Goal: Task Accomplishment & Management: Complete application form

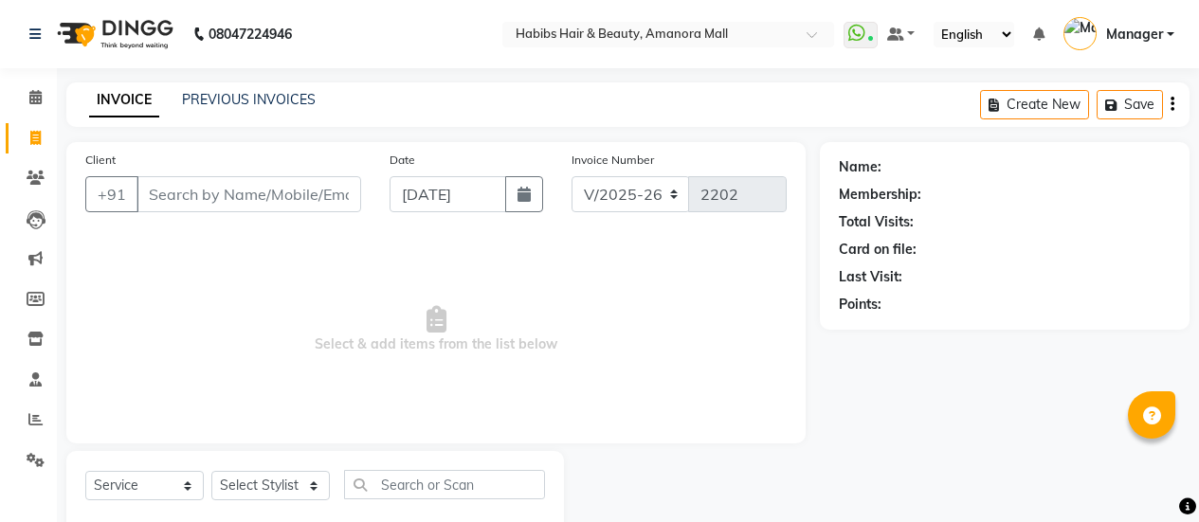
select select "5399"
select select "service"
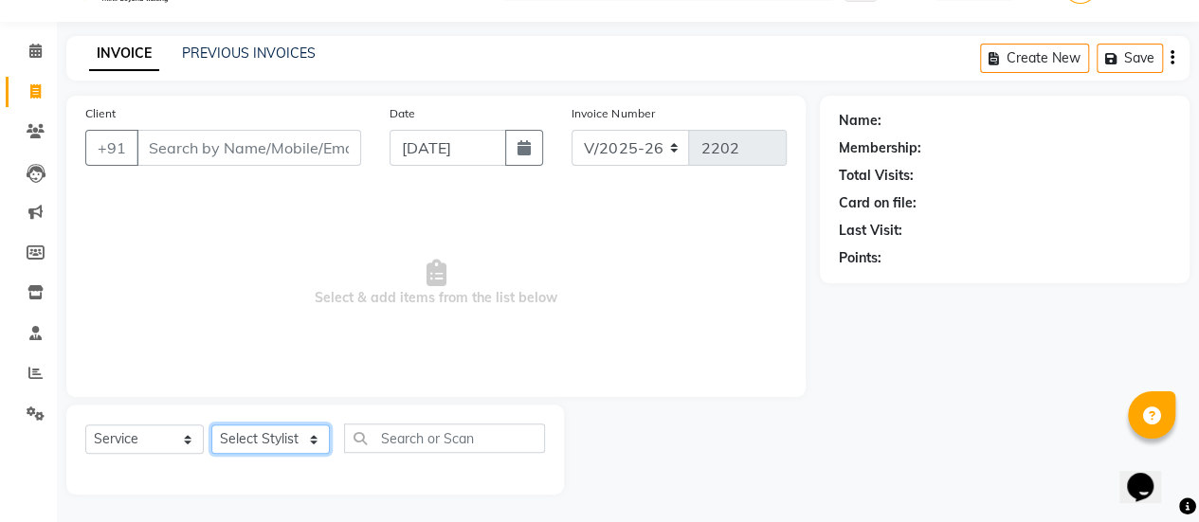
drag, startPoint x: 0, startPoint y: 0, endPoint x: 298, endPoint y: 439, distance: 530.3
click at [298, 439] on select "Select Stylist [PERSON_NAME] Bhagavantu Kalyani [PERSON_NAME] Manager [PERSON_N…" at bounding box center [270, 439] width 118 height 29
select select "69985"
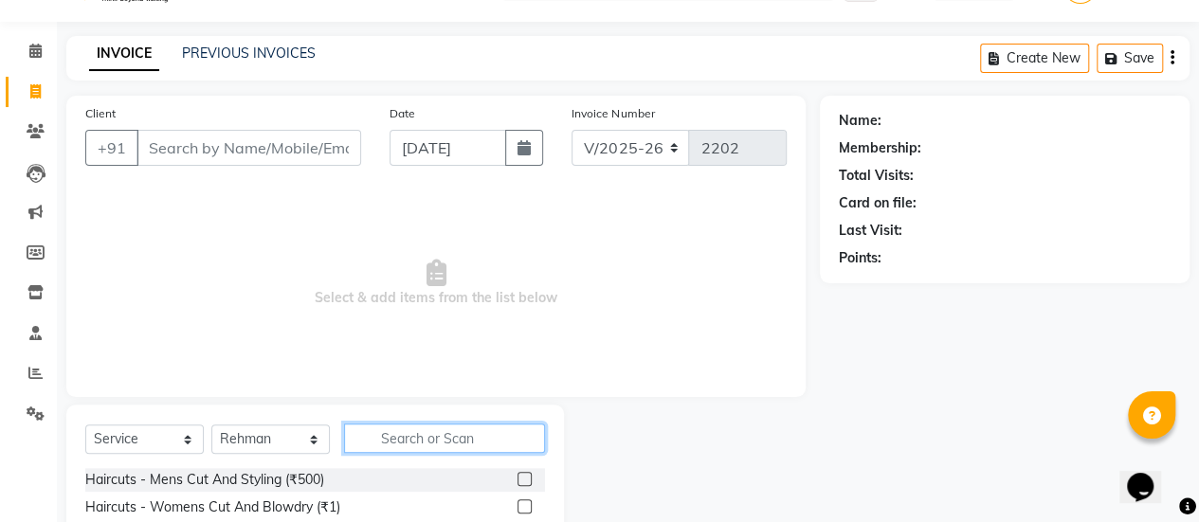
click at [411, 439] on input "text" at bounding box center [444, 438] width 201 height 29
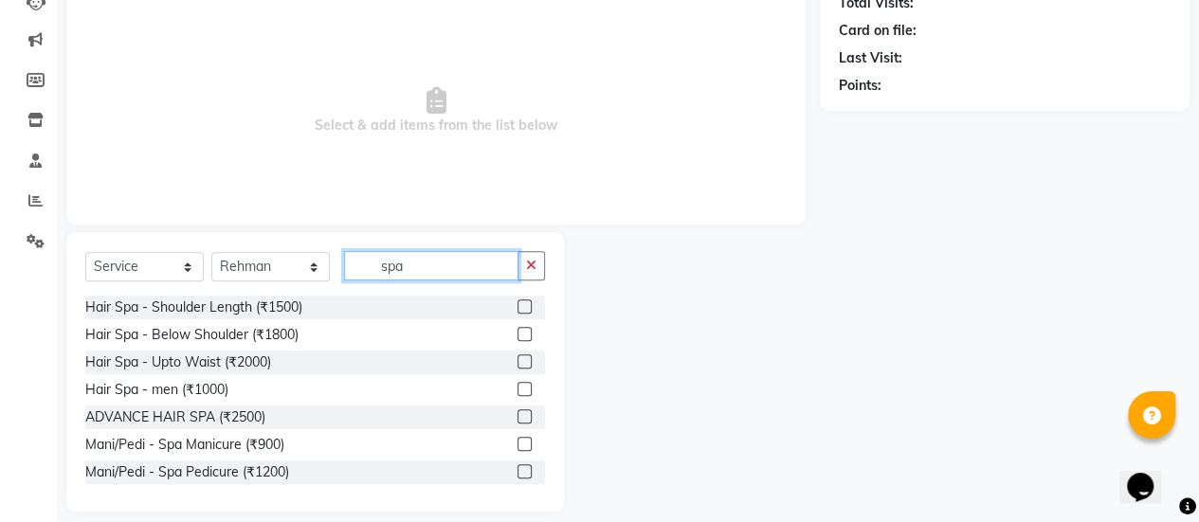
scroll to position [221, 0]
type input "spa"
click at [518, 411] on label at bounding box center [525, 415] width 14 height 14
click at [518, 411] on input "checkbox" at bounding box center [524, 416] width 12 height 12
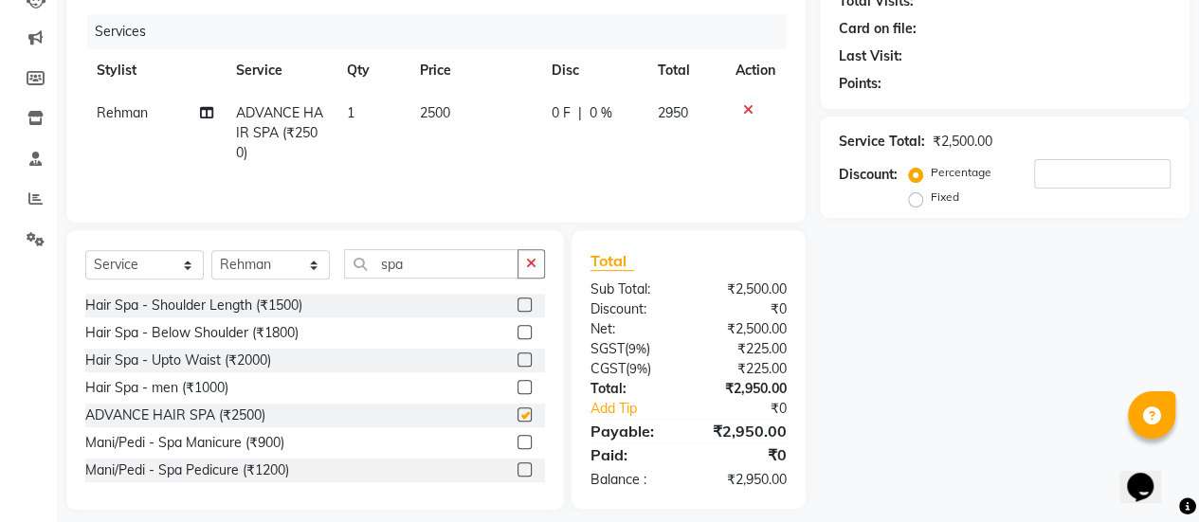
checkbox input "false"
click at [184, 272] on select "Select Service Product Membership Package Voucher Prepaid Gift Card" at bounding box center [144, 264] width 118 height 29
select select "product"
click at [85, 250] on select "Select Service Product Membership Package Voucher Prepaid Gift Card" at bounding box center [144, 264] width 118 height 29
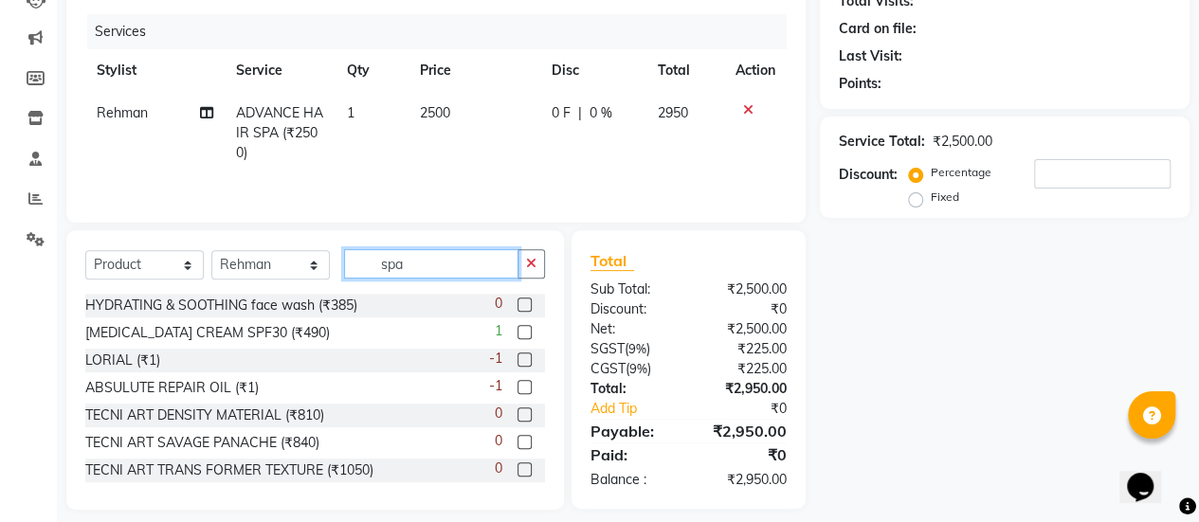
click at [433, 263] on input "spa" at bounding box center [431, 263] width 174 height 29
type input "s"
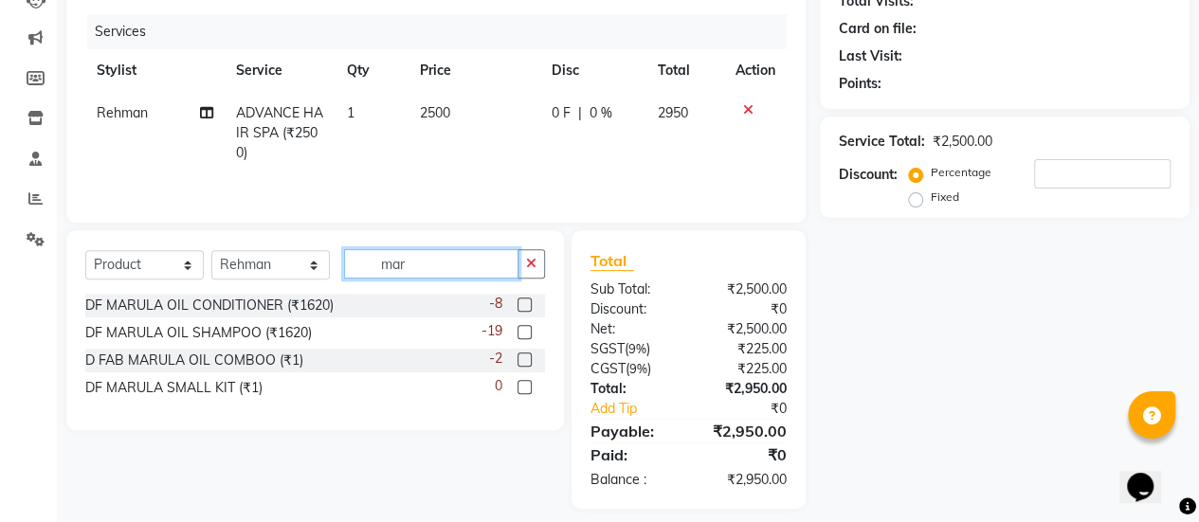
type input "mar"
click at [521, 337] on label at bounding box center [525, 332] width 14 height 14
click at [521, 337] on input "checkbox" at bounding box center [524, 333] width 12 height 12
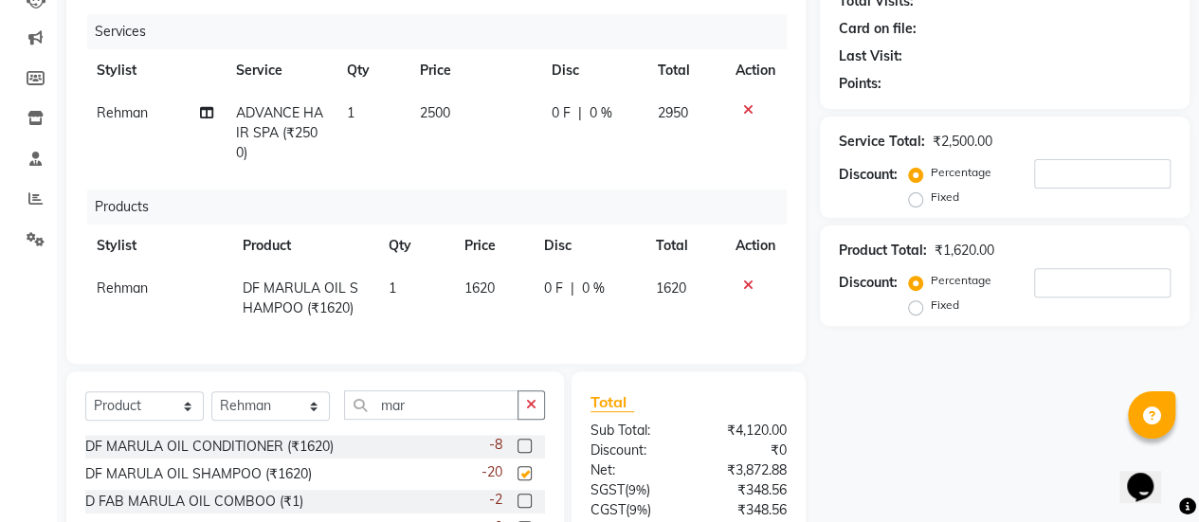
checkbox input "false"
click at [489, 287] on span "1620" at bounding box center [479, 288] width 30 height 17
select select "69985"
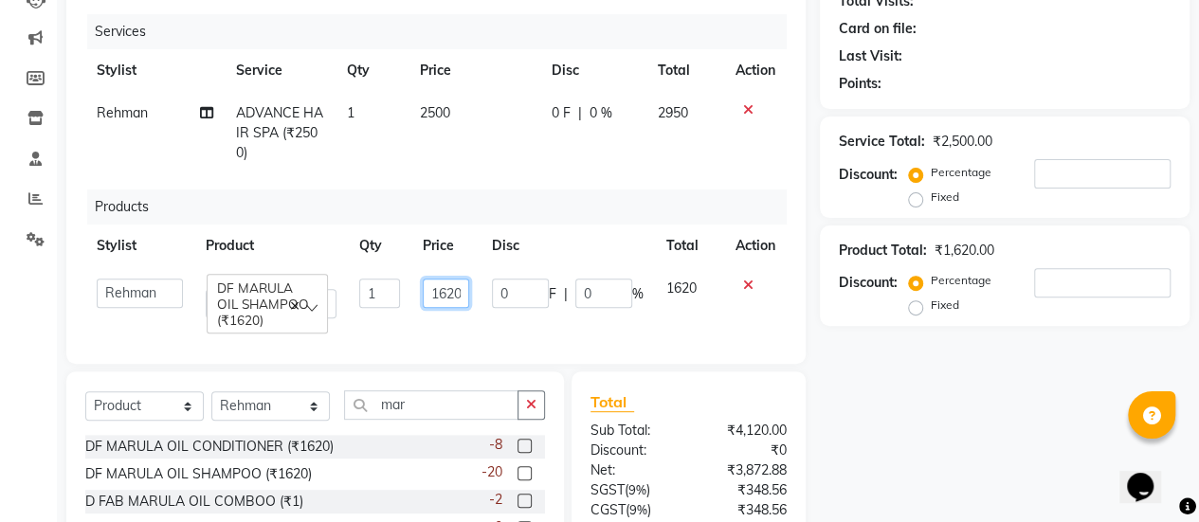
click at [453, 293] on input "1620" at bounding box center [446, 293] width 46 height 29
type input "1800"
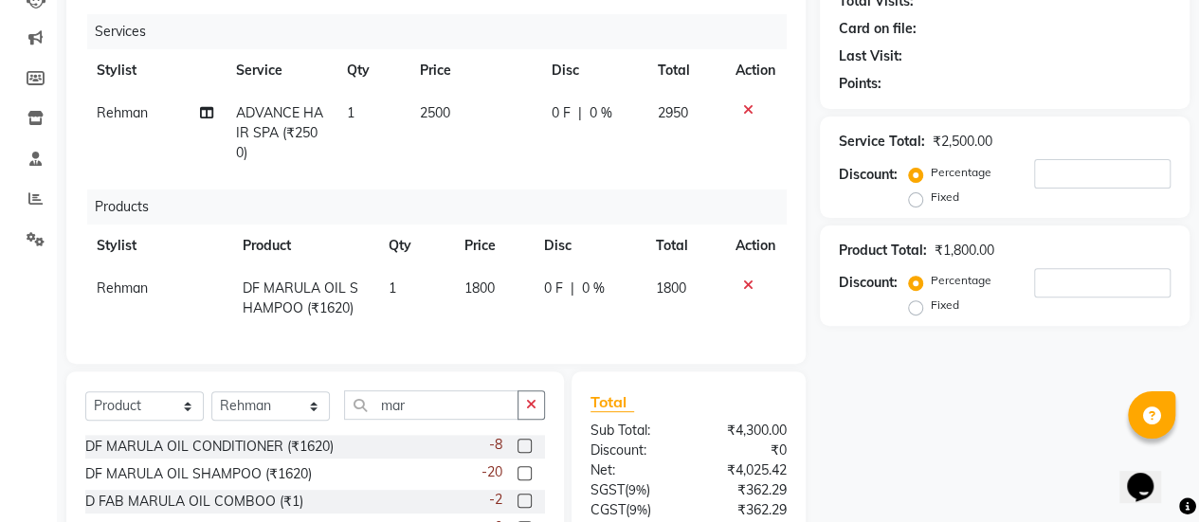
click at [512, 323] on tr "[PERSON_NAME] MARULA OIL SHAMPOO (₹1620) 1 1800 0 F | 0 % 1800" at bounding box center [435, 298] width 701 height 63
click at [416, 416] on input "mar" at bounding box center [431, 405] width 174 height 29
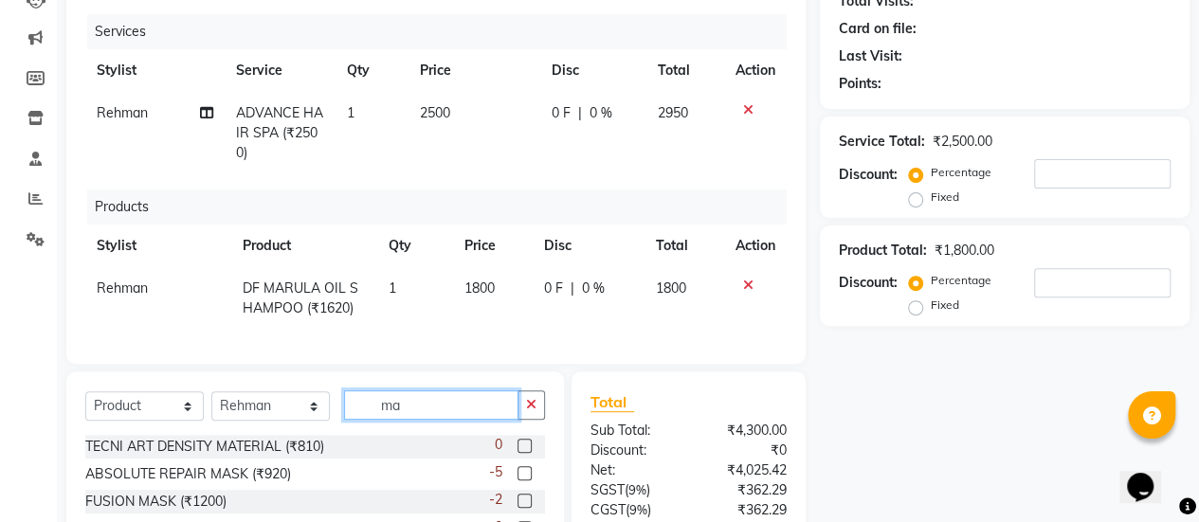
type input "m"
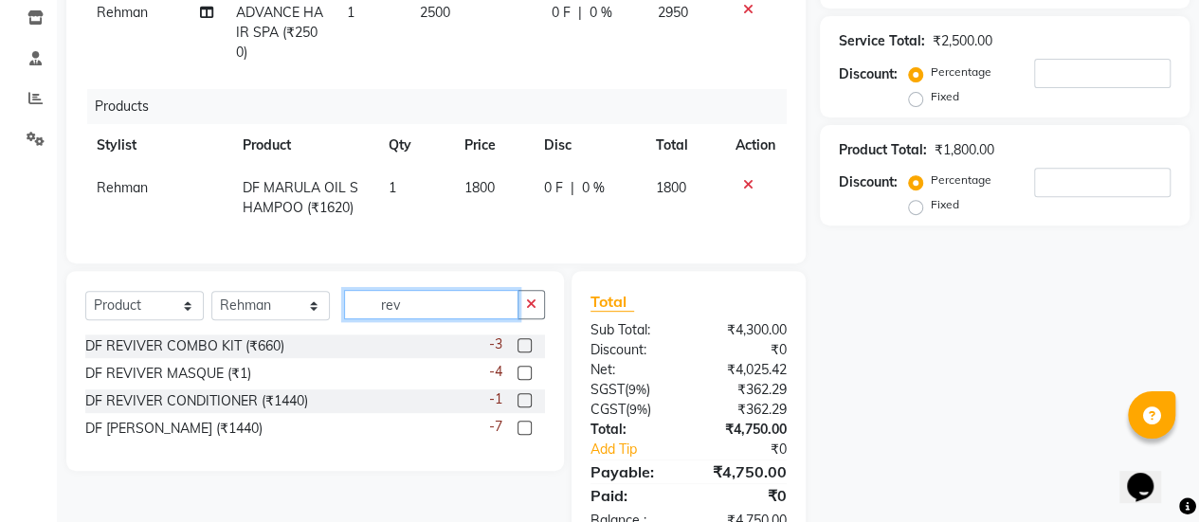
scroll to position [323, 0]
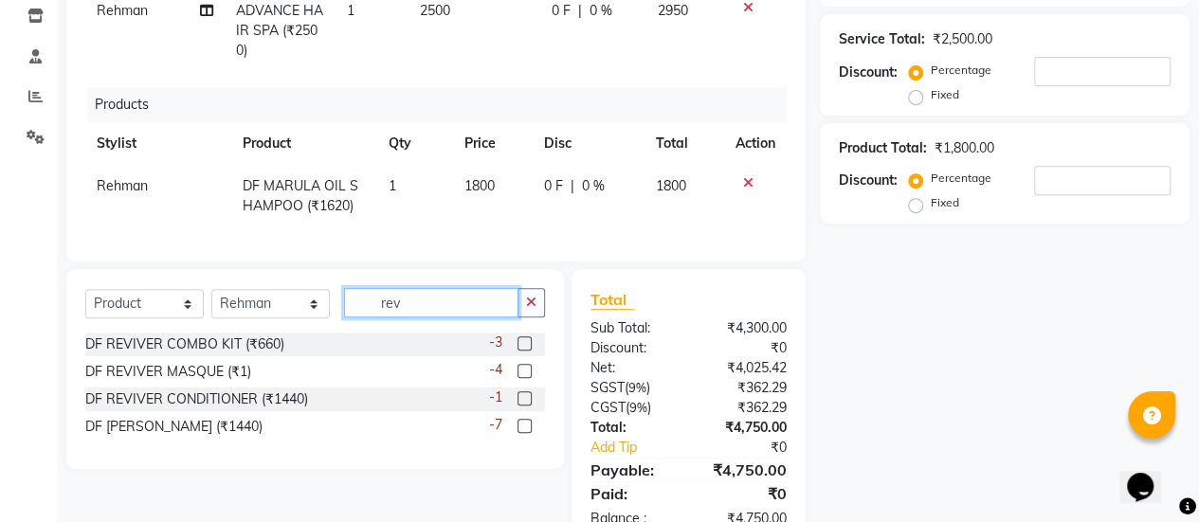
type input "rev"
click at [525, 378] on label at bounding box center [525, 371] width 14 height 14
click at [525, 378] on input "checkbox" at bounding box center [524, 372] width 12 height 12
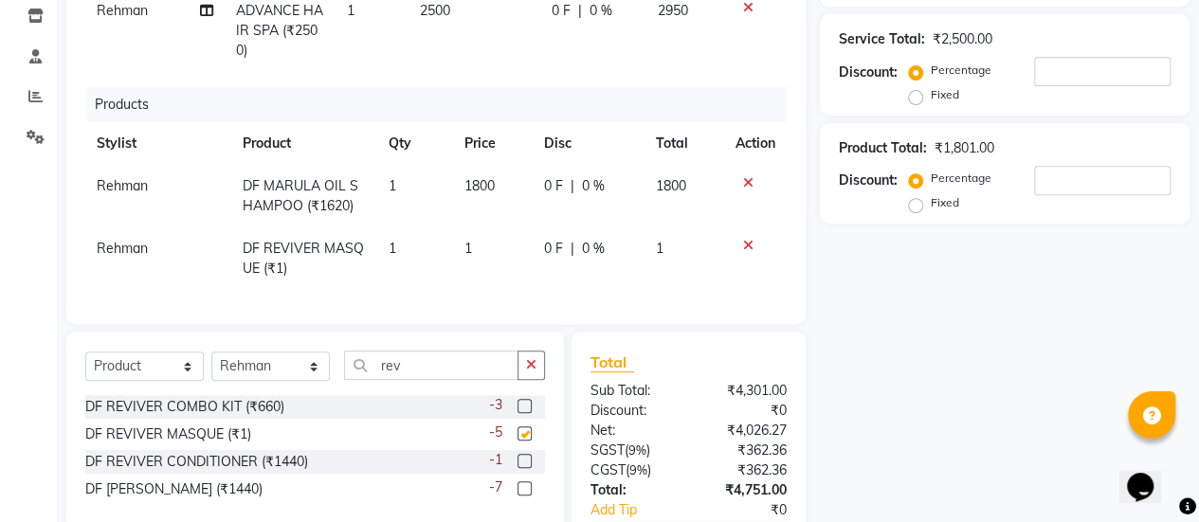
checkbox input "false"
click at [472, 251] on td "1" at bounding box center [493, 259] width 80 height 63
select select "69985"
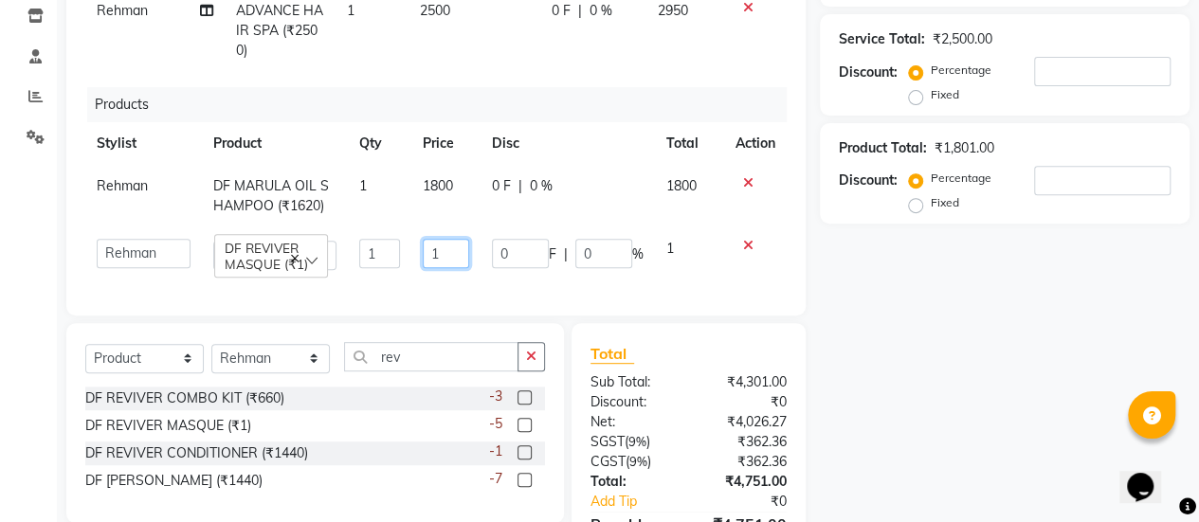
click at [449, 246] on input "1" at bounding box center [446, 253] width 46 height 29
type input "1800"
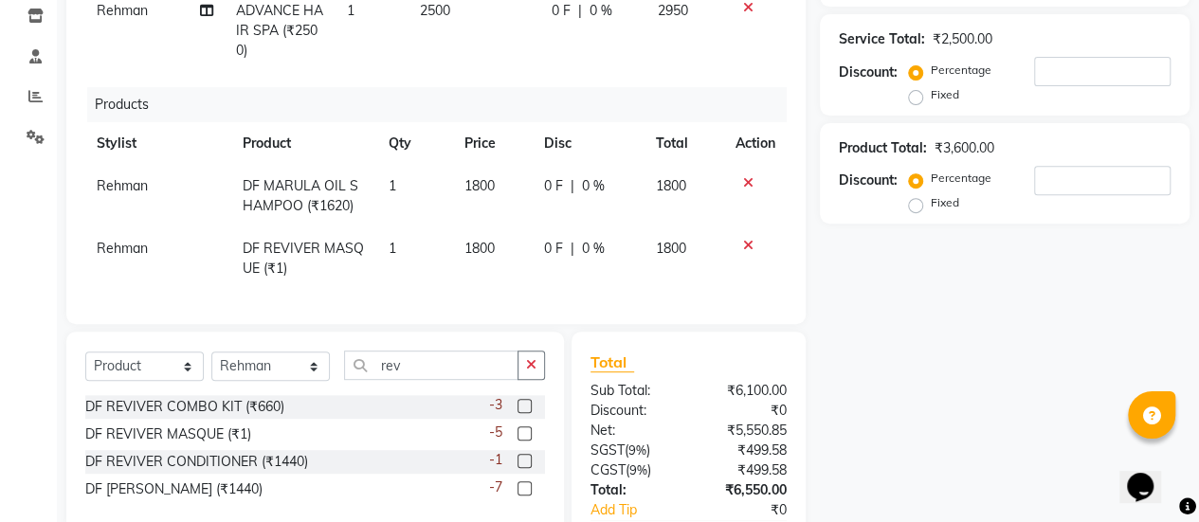
click at [587, 151] on th "Disc" at bounding box center [589, 143] width 112 height 43
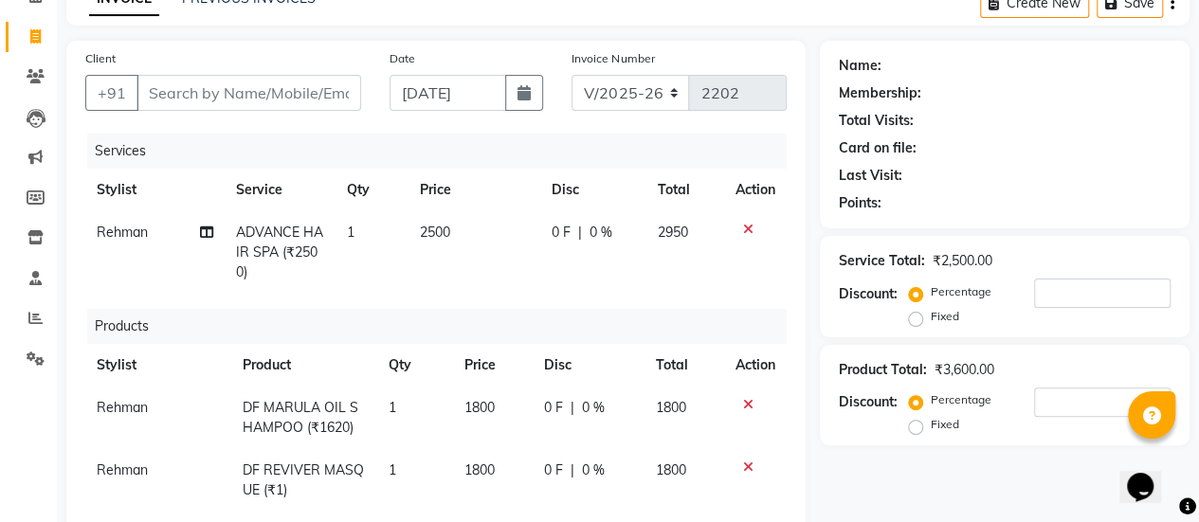
scroll to position [100, 0]
click at [432, 228] on span "2500" at bounding box center [435, 234] width 30 height 17
select select "69985"
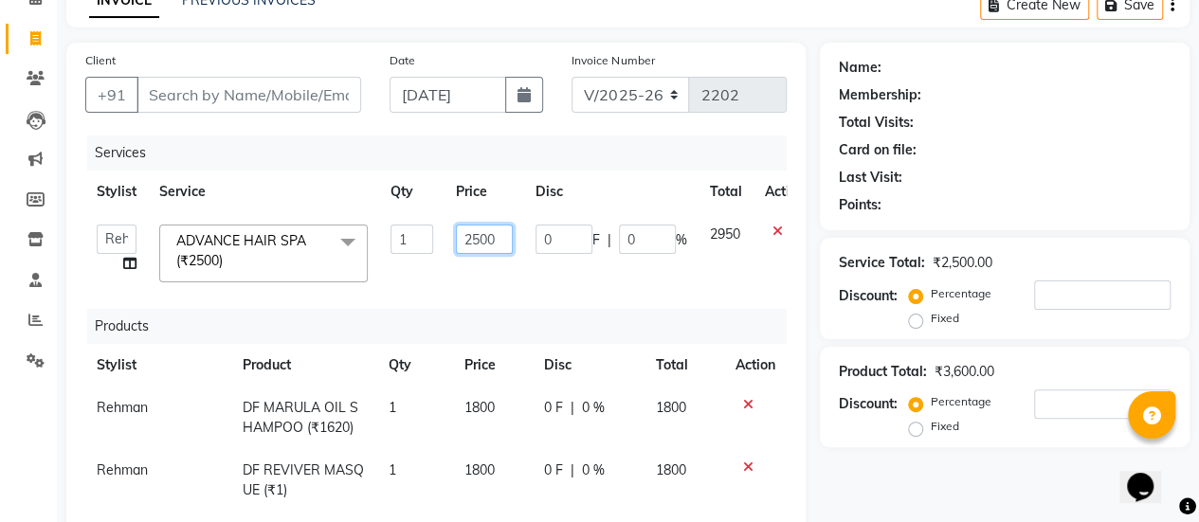
click at [477, 236] on input "2500" at bounding box center [484, 239] width 57 height 29
type input "2800"
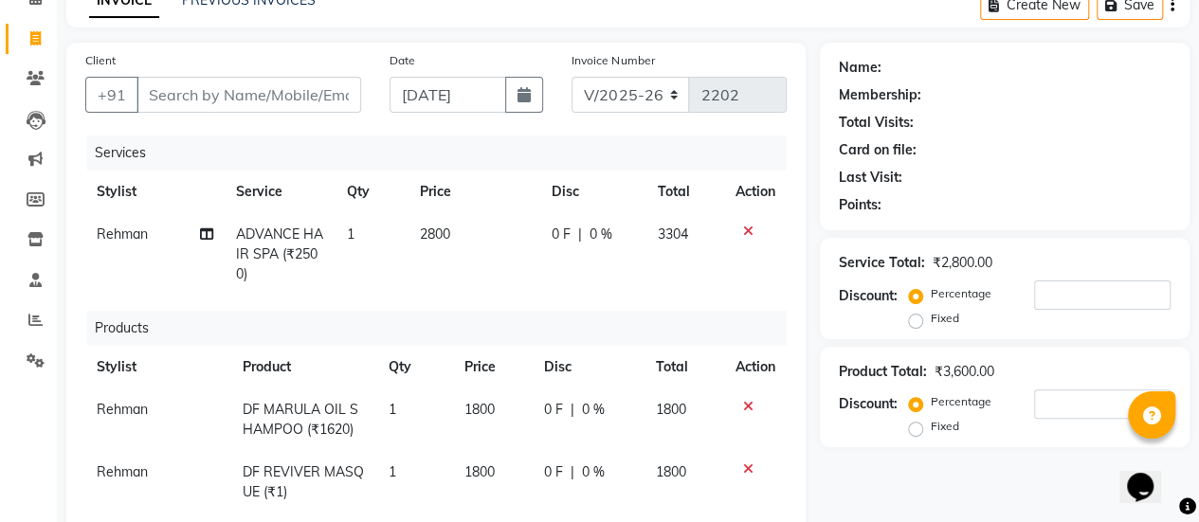
click at [555, 256] on td "0 F | 0 %" at bounding box center [592, 254] width 107 height 82
select select "69985"
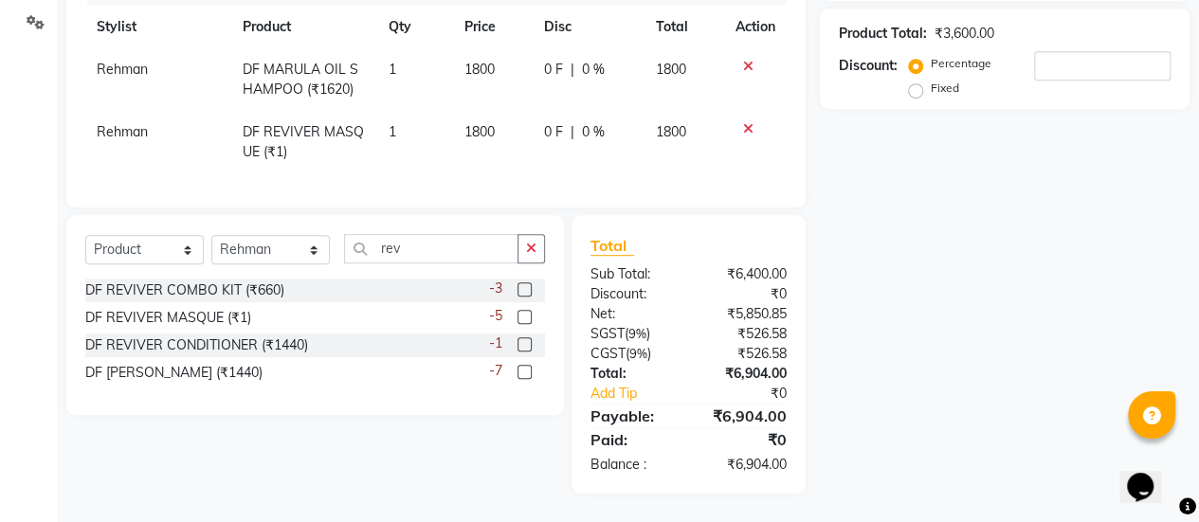
scroll to position [446, 0]
click at [431, 261] on input "rev" at bounding box center [431, 248] width 174 height 29
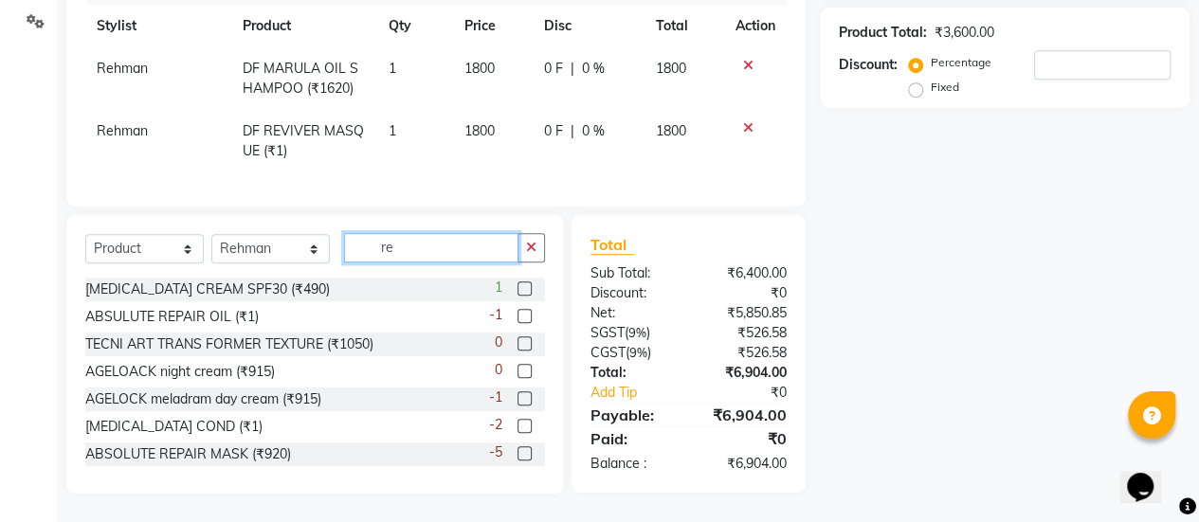
type input "r"
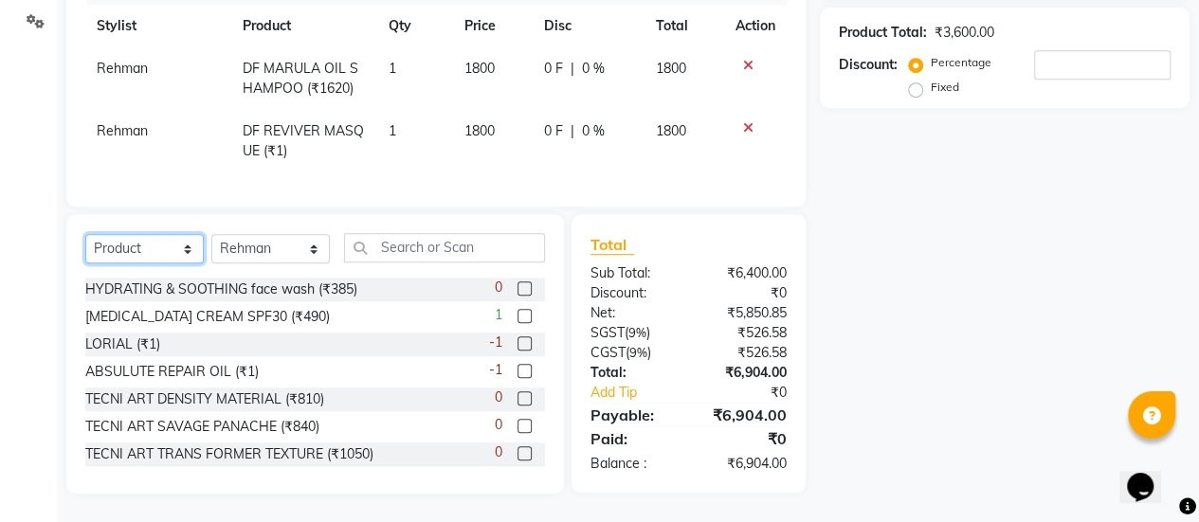
click at [188, 254] on select "Select Service Product Membership Package Voucher Prepaid Gift Card" at bounding box center [144, 248] width 118 height 29
select select "service"
click at [85, 240] on select "Select Service Product Membership Package Voucher Prepaid Gift Card" at bounding box center [144, 248] width 118 height 29
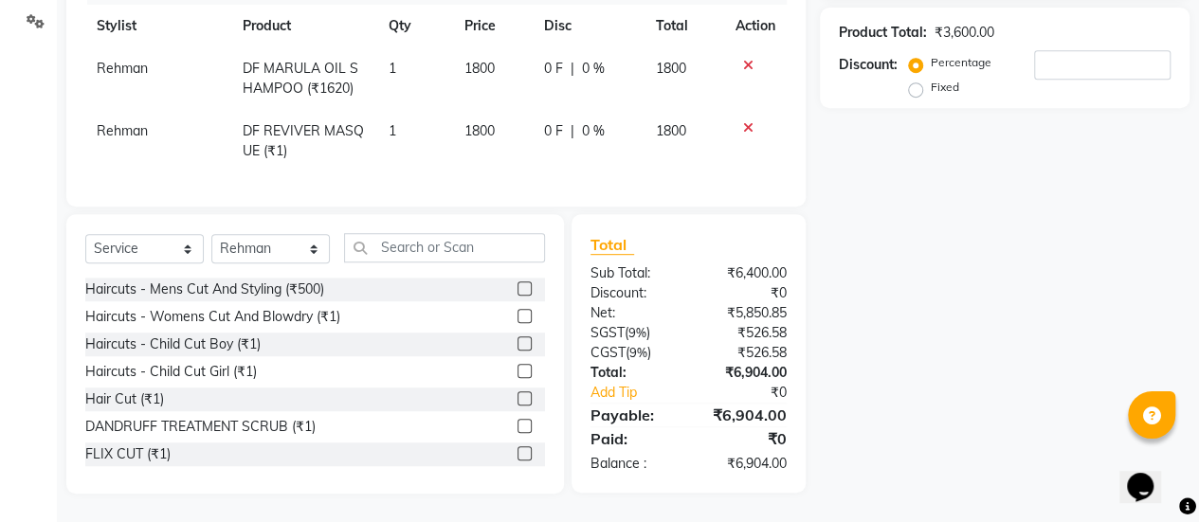
click at [518, 322] on label at bounding box center [525, 316] width 14 height 14
click at [518, 322] on input "checkbox" at bounding box center [524, 317] width 12 height 12
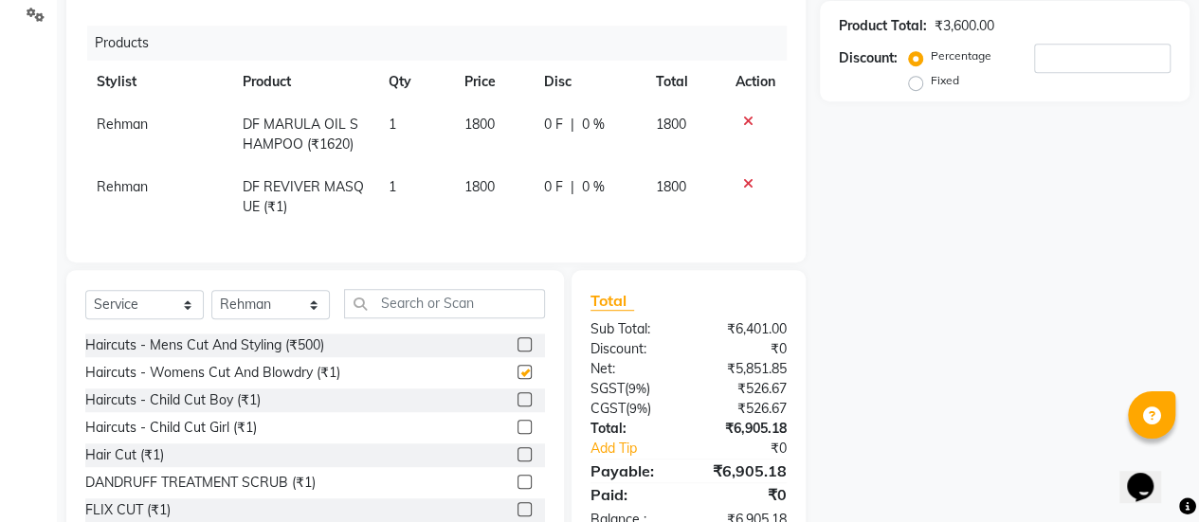
checkbox input "false"
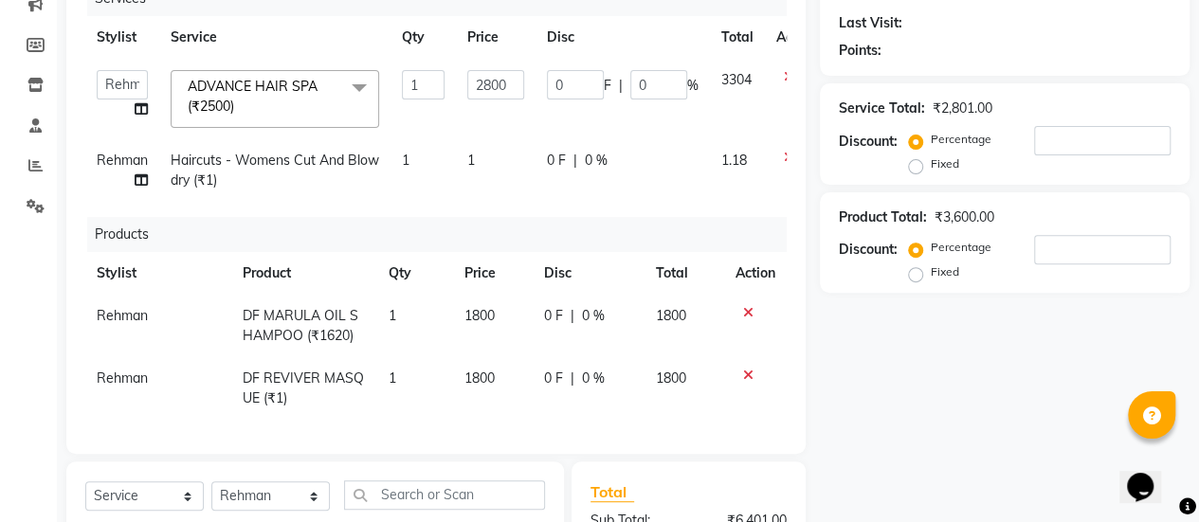
scroll to position [246, 0]
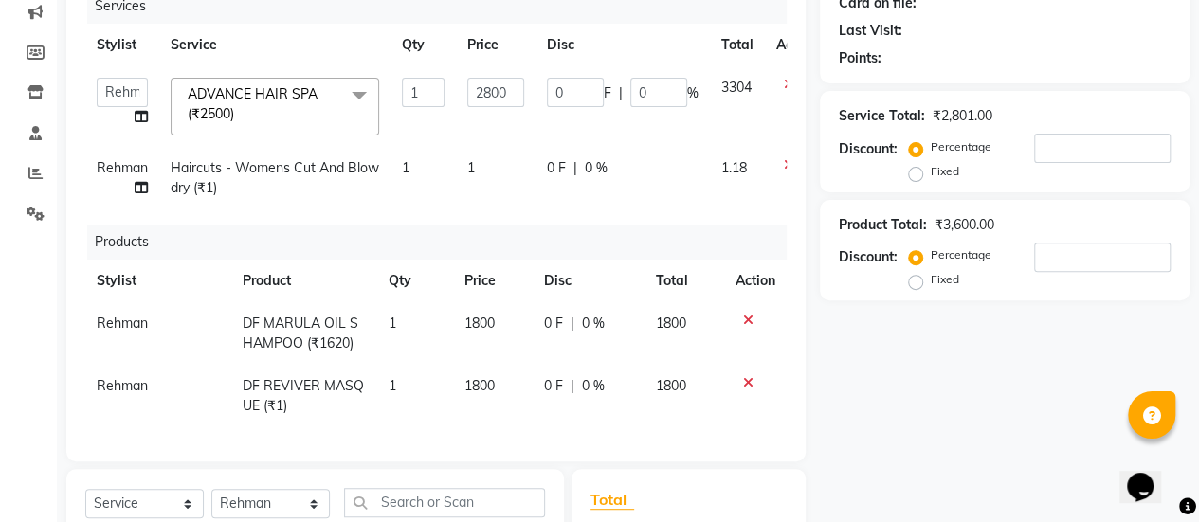
click at [472, 162] on span "1" at bounding box center [471, 167] width 8 height 17
select select "69985"
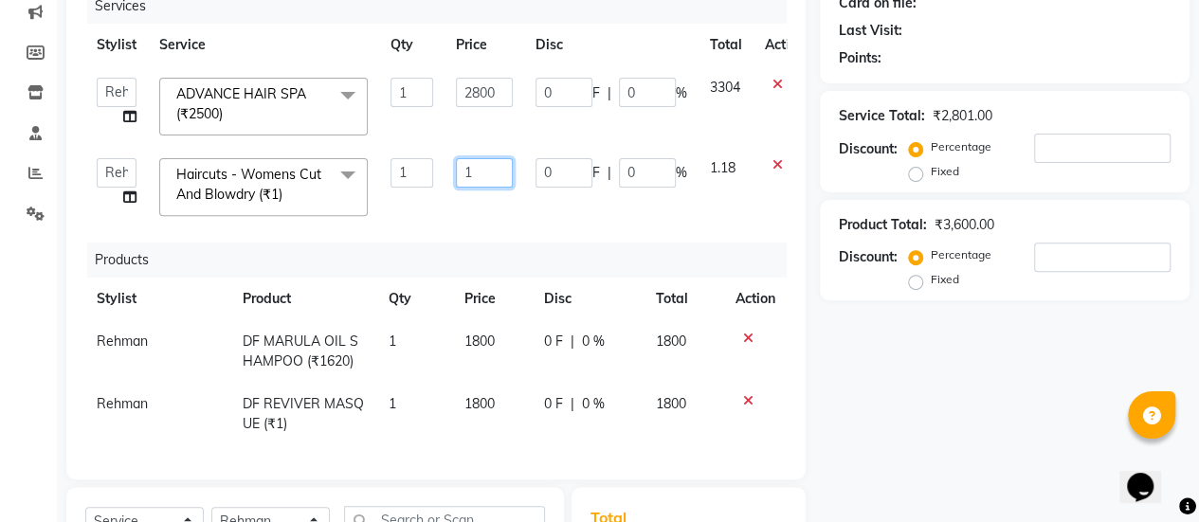
click at [494, 175] on input "1" at bounding box center [484, 172] width 57 height 29
type input "600"
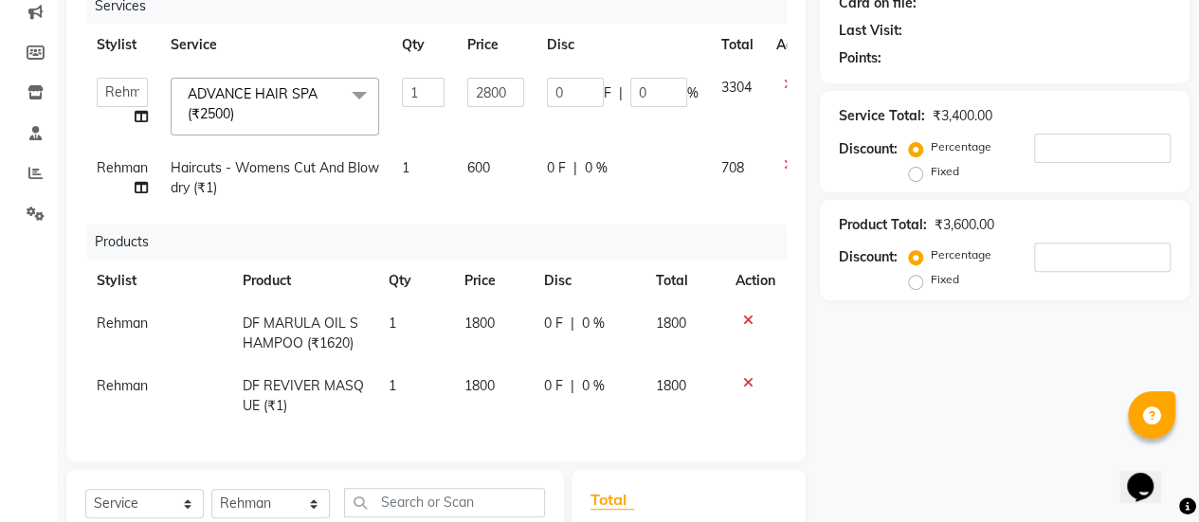
click at [475, 219] on div "Services Stylist Service Qty Price Disc Total Action [PERSON_NAME] Bhagavantu K…" at bounding box center [435, 216] width 701 height 454
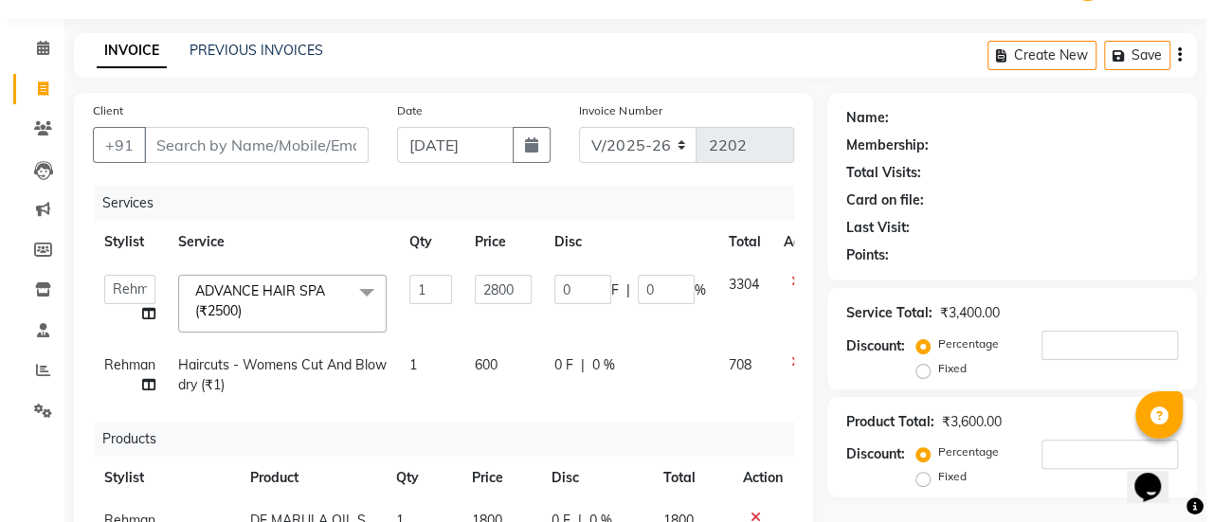
scroll to position [0, 0]
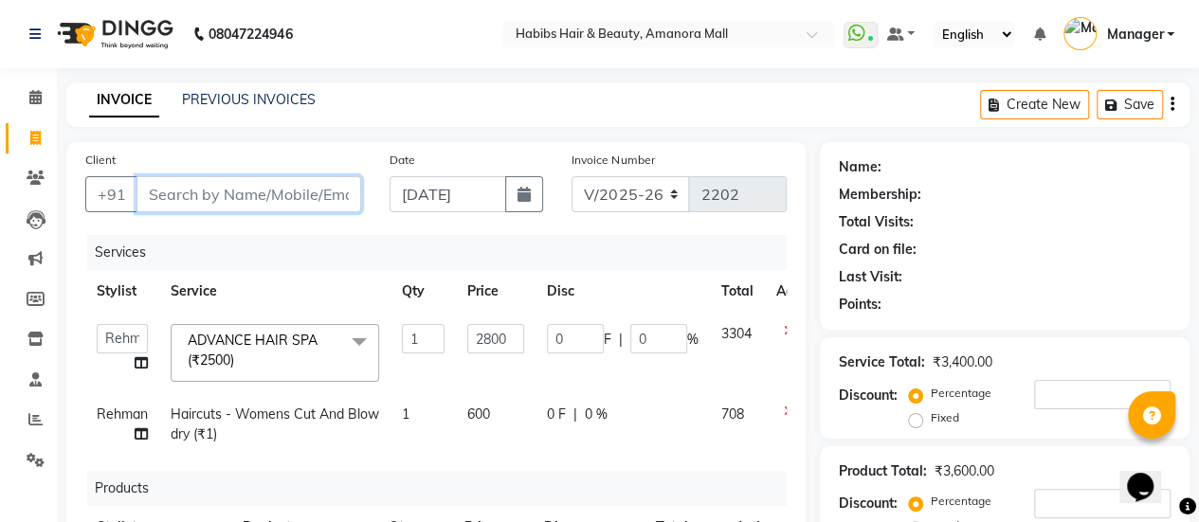
click at [300, 189] on input "Client" at bounding box center [249, 194] width 225 height 36
type input "8"
type input "0"
type input "8380921275"
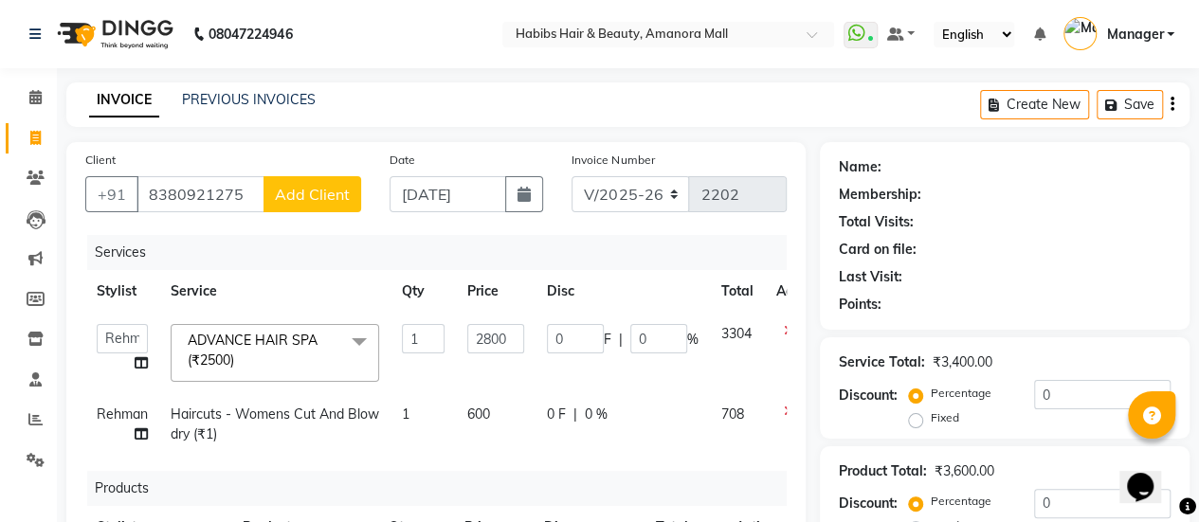
click at [300, 189] on span "Add Client" at bounding box center [312, 194] width 75 height 19
select select "22"
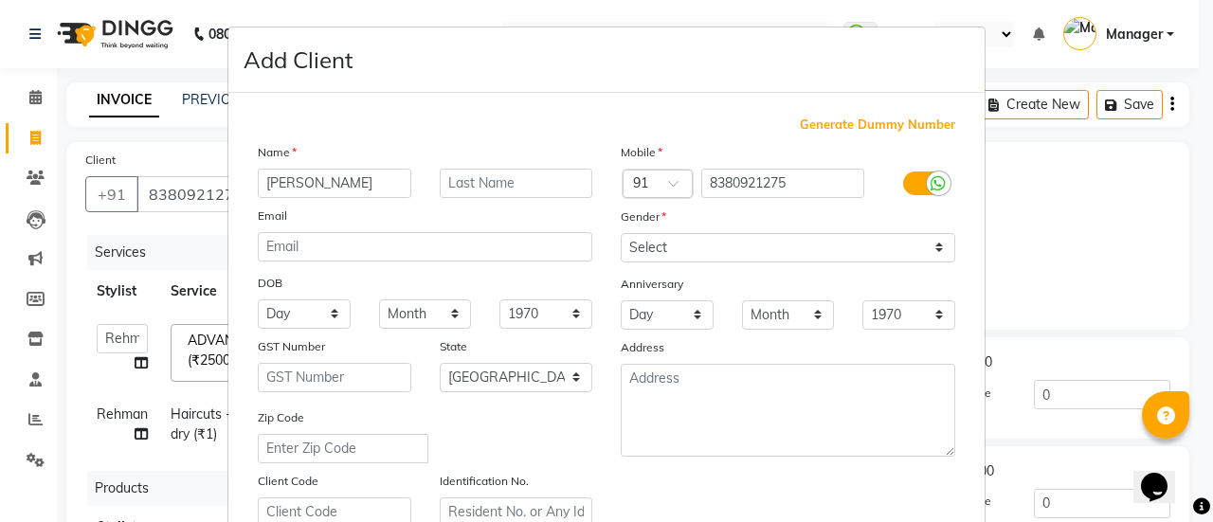
click at [263, 183] on input "[PERSON_NAME]" at bounding box center [335, 183] width 154 height 29
type input "[PERSON_NAME]"
click at [765, 245] on select "Select [DEMOGRAPHIC_DATA] [DEMOGRAPHIC_DATA] Other Prefer Not To Say" at bounding box center [788, 247] width 335 height 29
select select "[DEMOGRAPHIC_DATA]"
click at [621, 233] on select "Select [DEMOGRAPHIC_DATA] [DEMOGRAPHIC_DATA] Other Prefer Not To Say" at bounding box center [788, 247] width 335 height 29
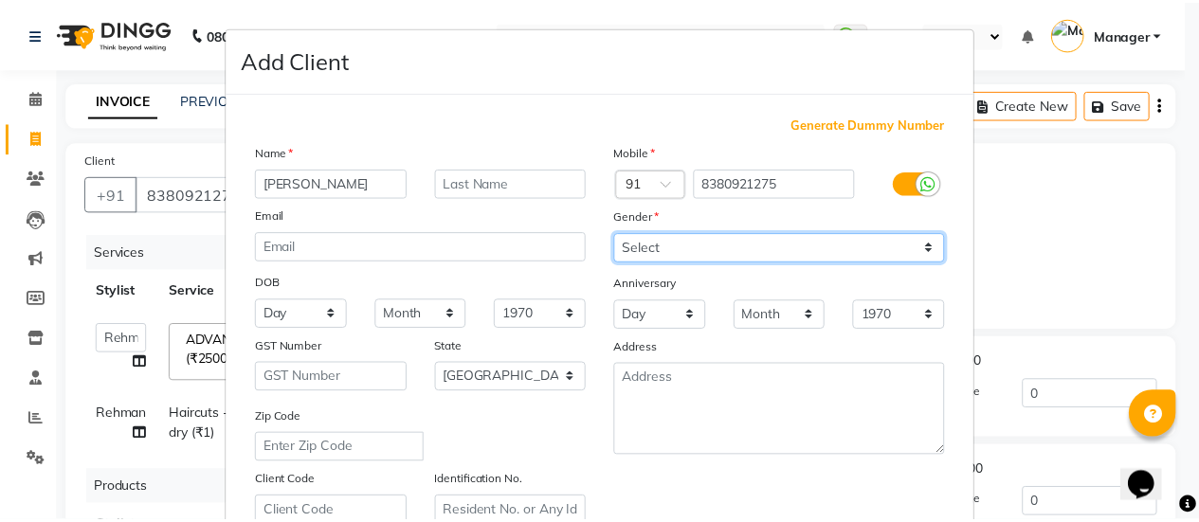
scroll to position [349, 0]
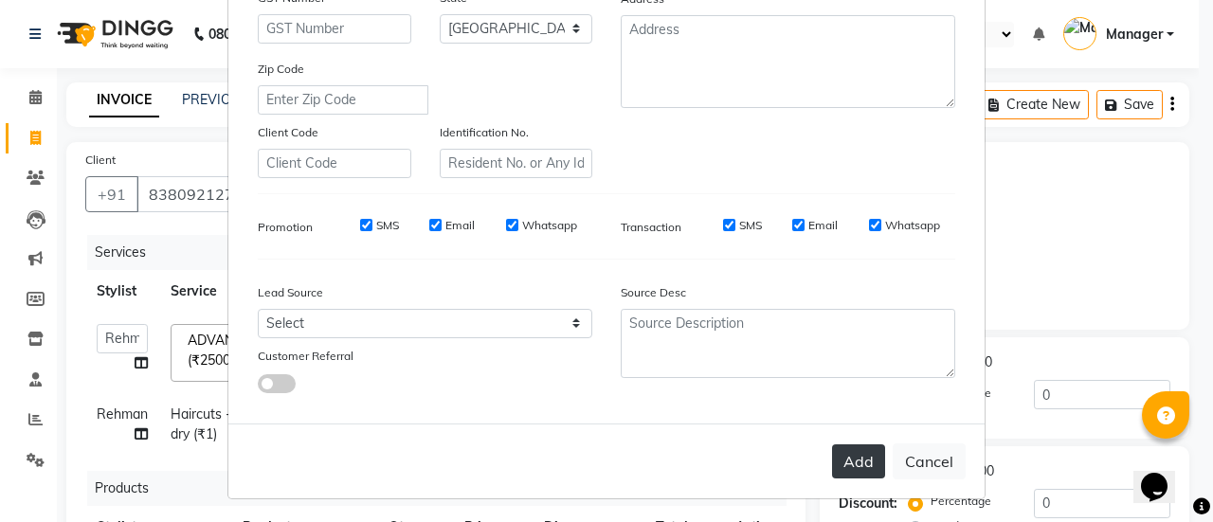
click at [852, 461] on button "Add" at bounding box center [858, 462] width 53 height 34
type input "83******75"
select select
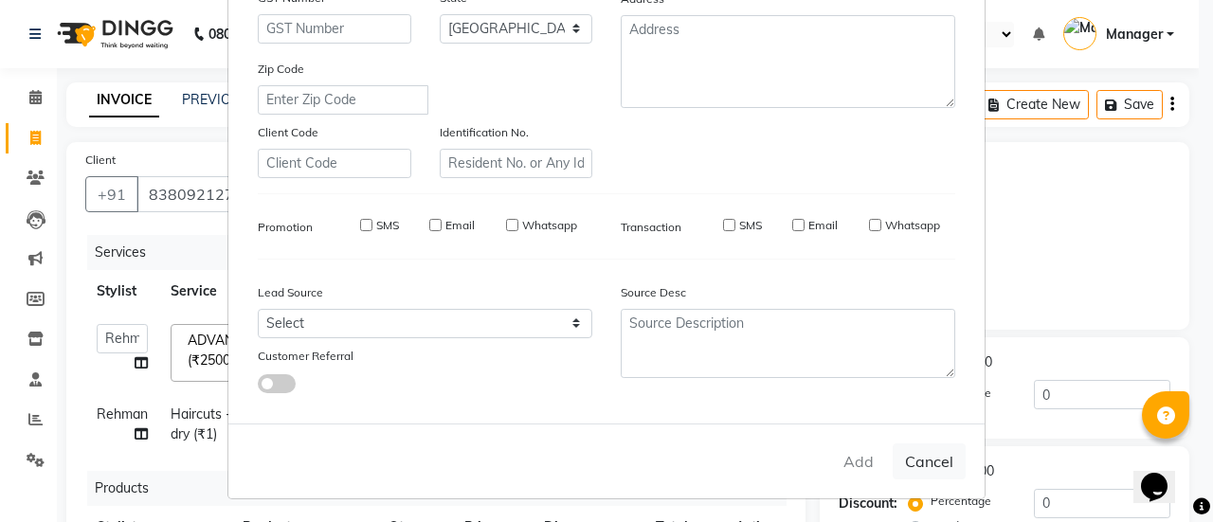
select select "null"
select select
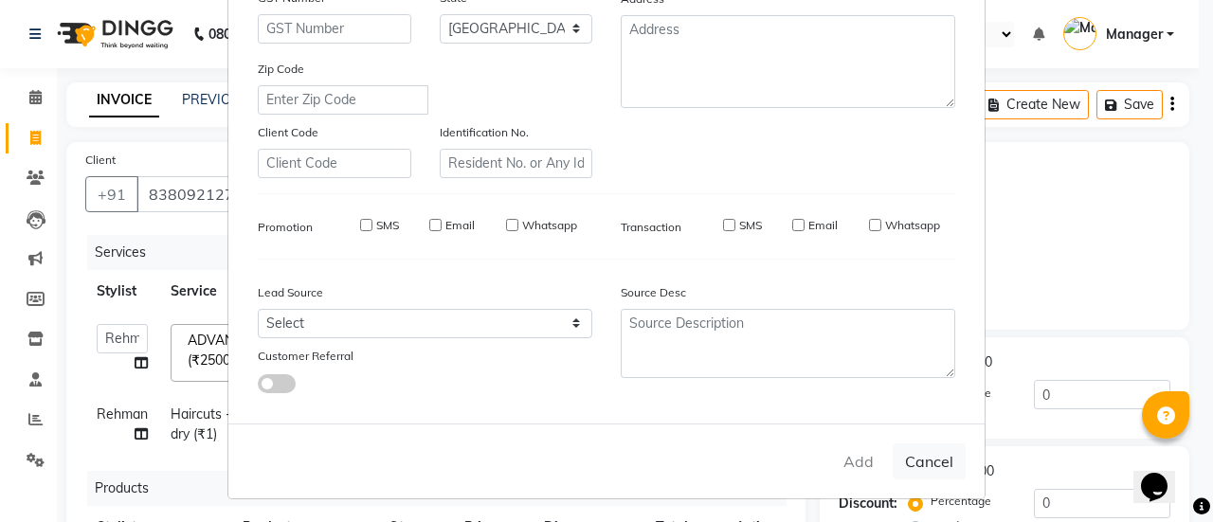
checkbox input "false"
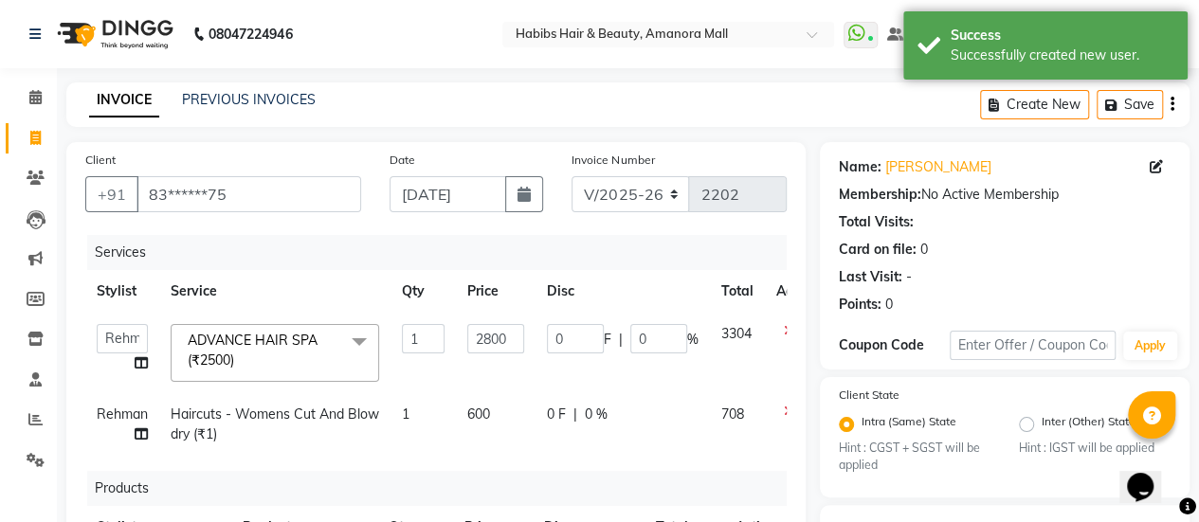
click at [476, 412] on span "600" at bounding box center [478, 414] width 23 height 17
select select "69985"
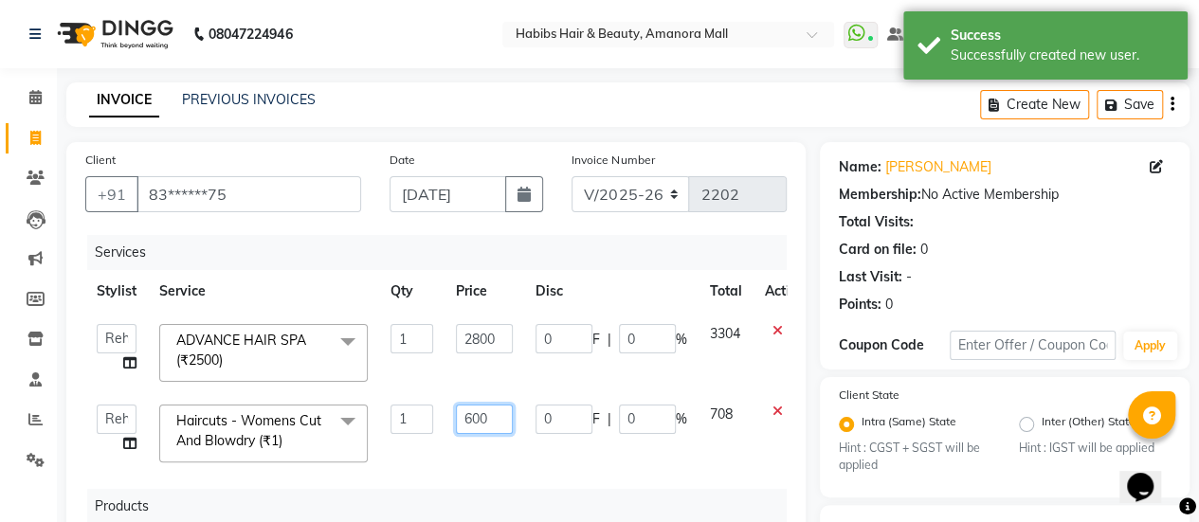
click at [469, 420] on input "600" at bounding box center [484, 419] width 57 height 29
type input "500"
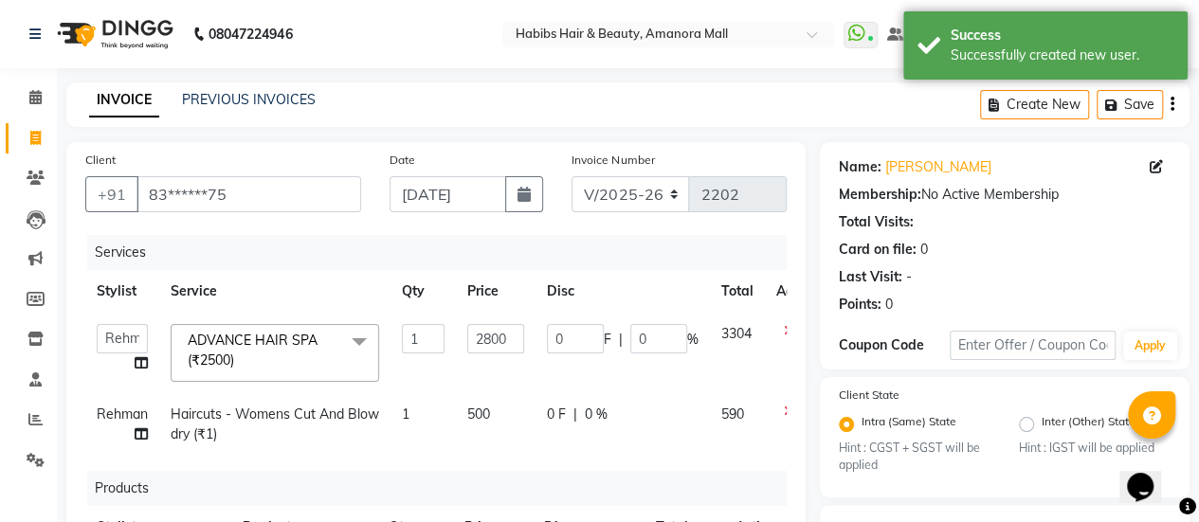
click at [565, 468] on div "Services Stylist Service Qty Price Disc Total Action [PERSON_NAME] Bhagavantu K…" at bounding box center [435, 462] width 701 height 454
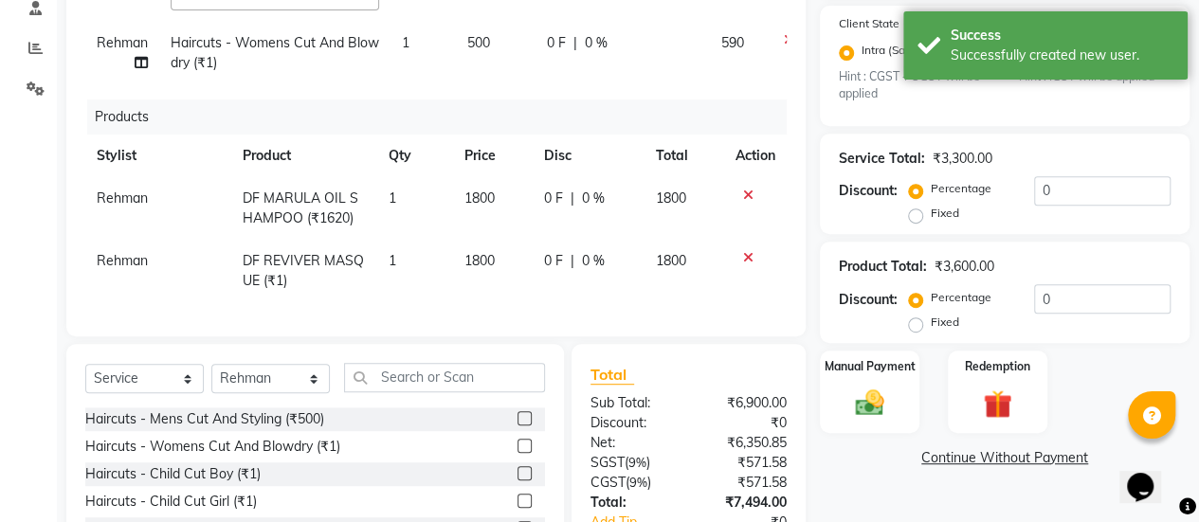
scroll to position [366, 0]
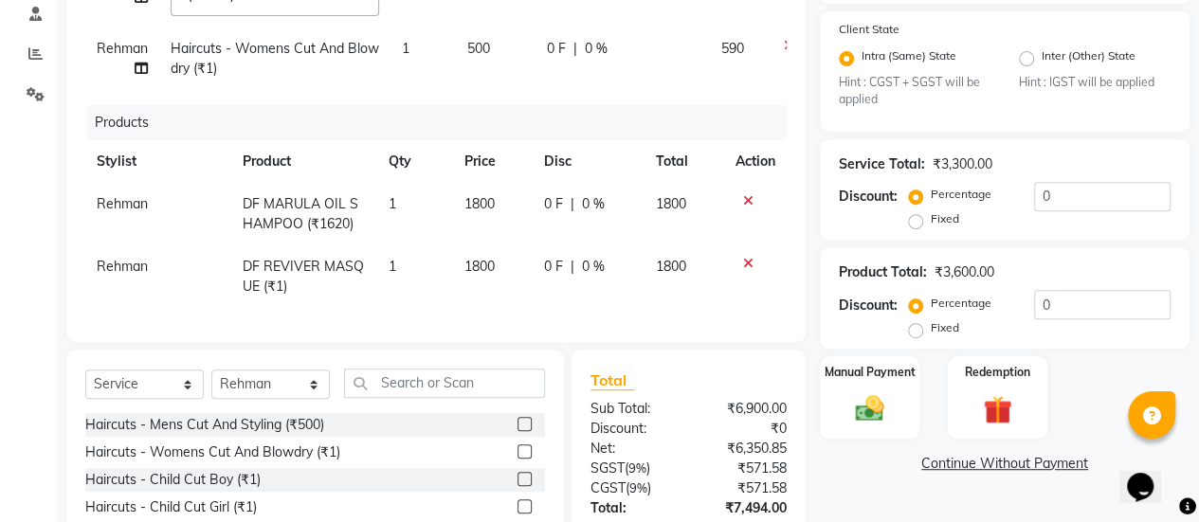
click at [745, 194] on icon at bounding box center [748, 200] width 10 height 13
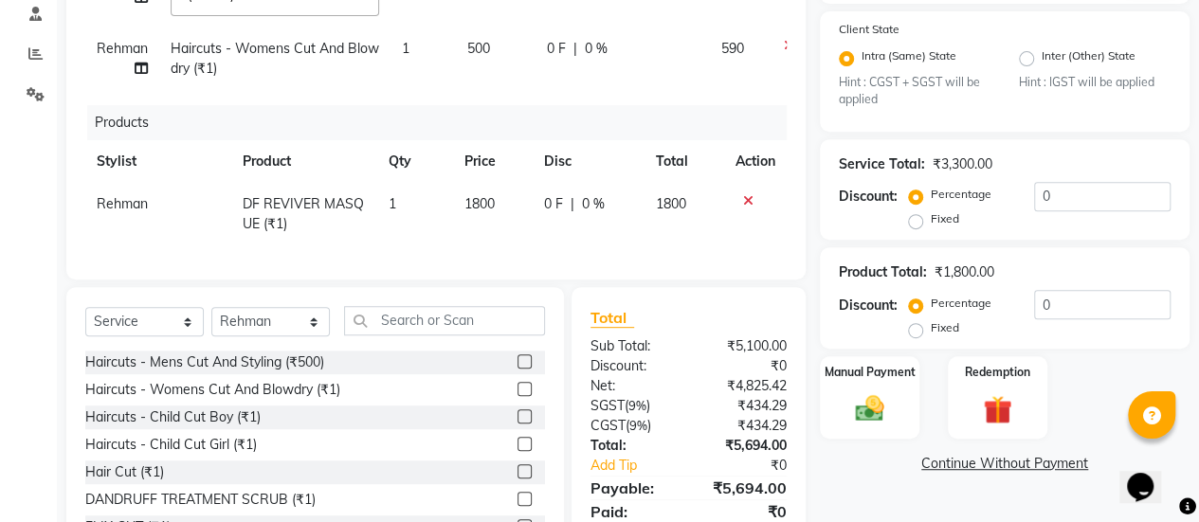
click at [746, 194] on icon at bounding box center [748, 200] width 10 height 13
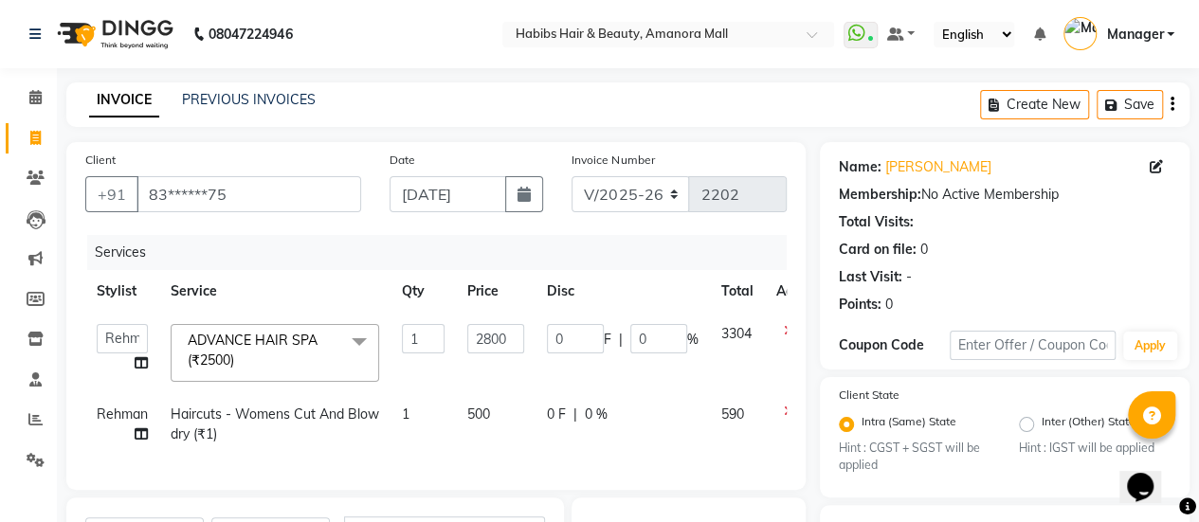
scroll to position [296, 0]
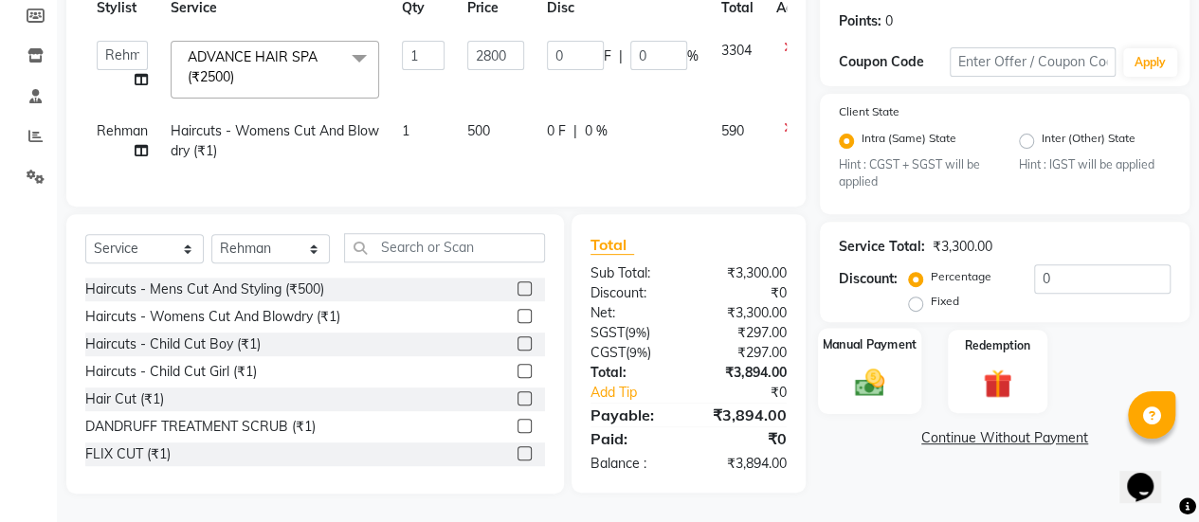
click at [885, 375] on img at bounding box center [870, 383] width 48 height 34
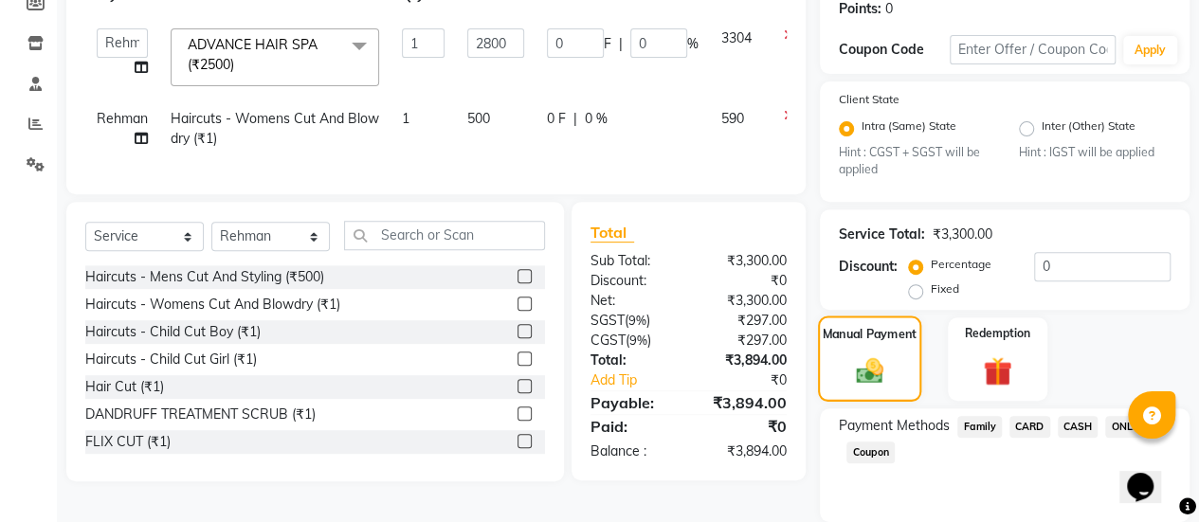
scroll to position [362, 0]
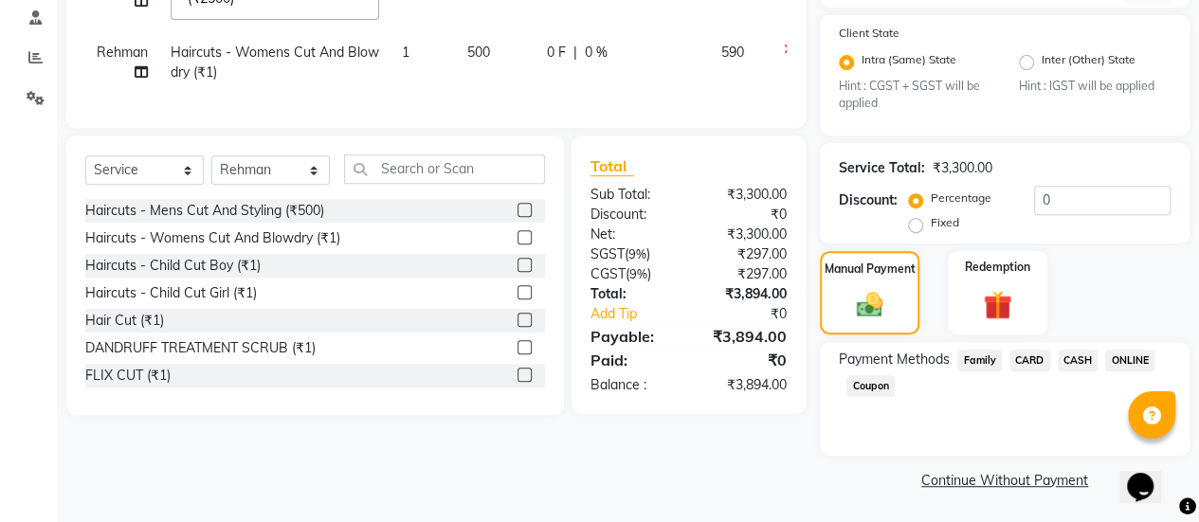
click at [1122, 352] on span "ONLINE" at bounding box center [1129, 361] width 49 height 22
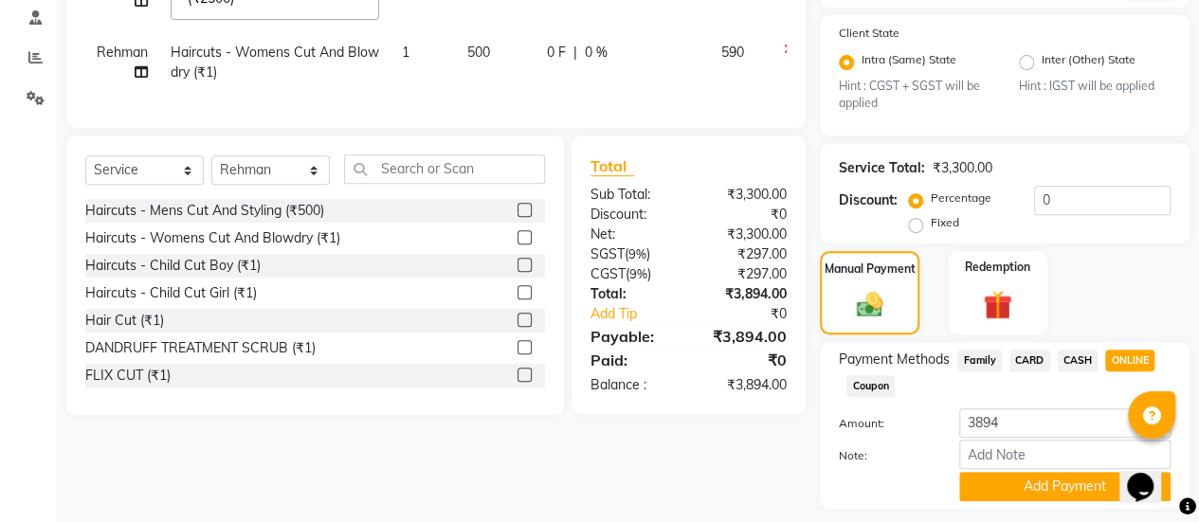
scroll to position [415, 0]
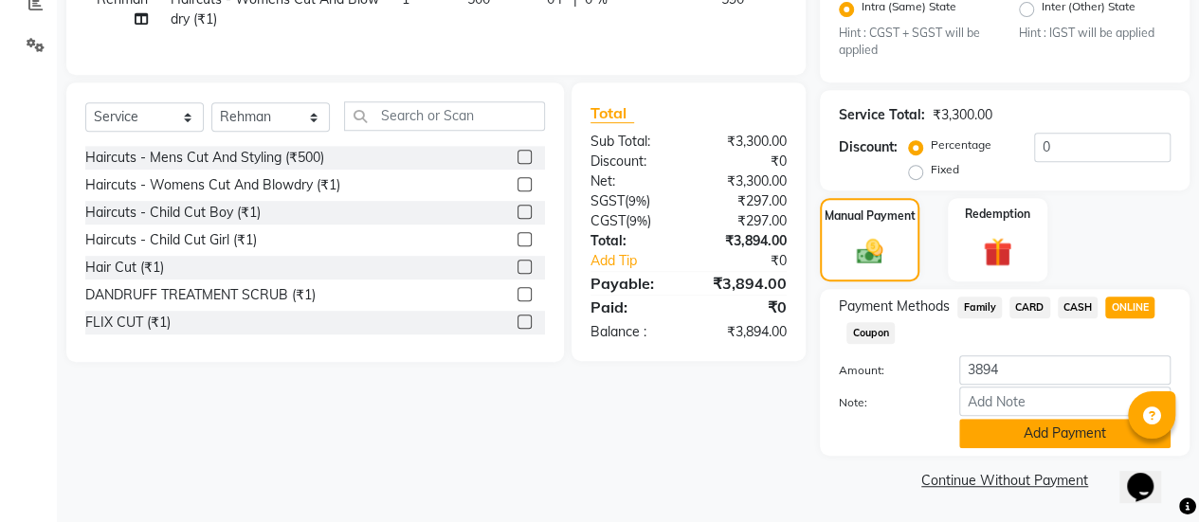
click at [1032, 436] on button "Add Payment" at bounding box center [1064, 433] width 211 height 29
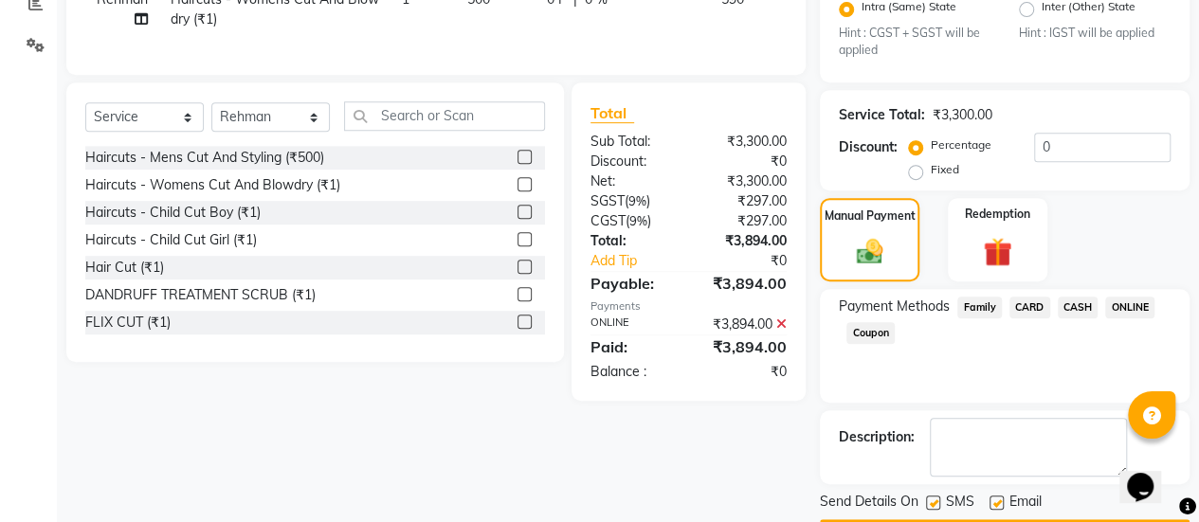
scroll to position [467, 0]
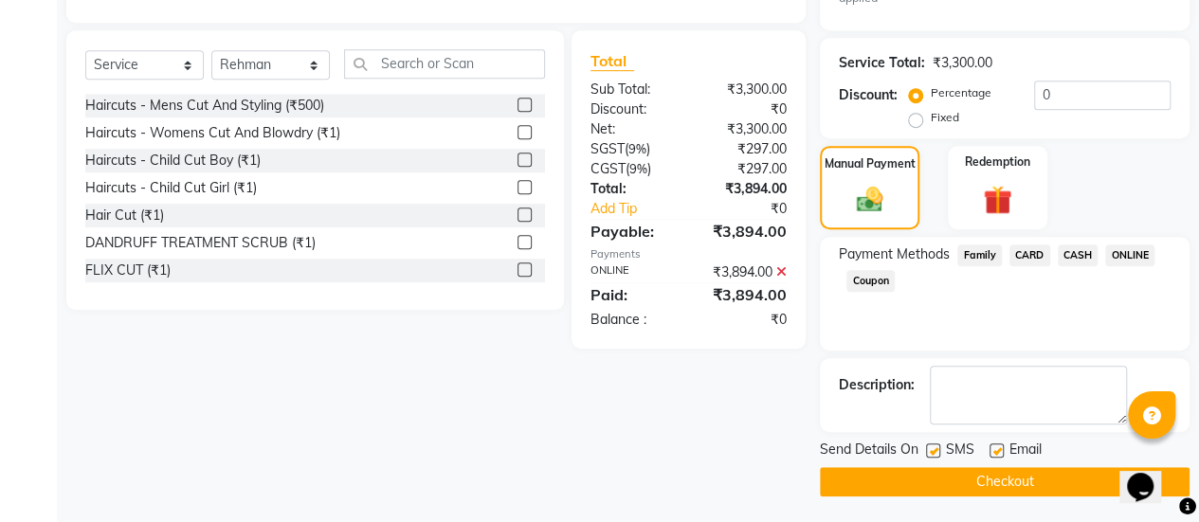
click at [996, 445] on label at bounding box center [997, 451] width 14 height 14
click at [996, 446] on input "checkbox" at bounding box center [996, 452] width 12 height 12
checkbox input "false"
click at [998, 482] on button "Checkout" at bounding box center [1005, 481] width 370 height 29
